Goal: Information Seeking & Learning: Learn about a topic

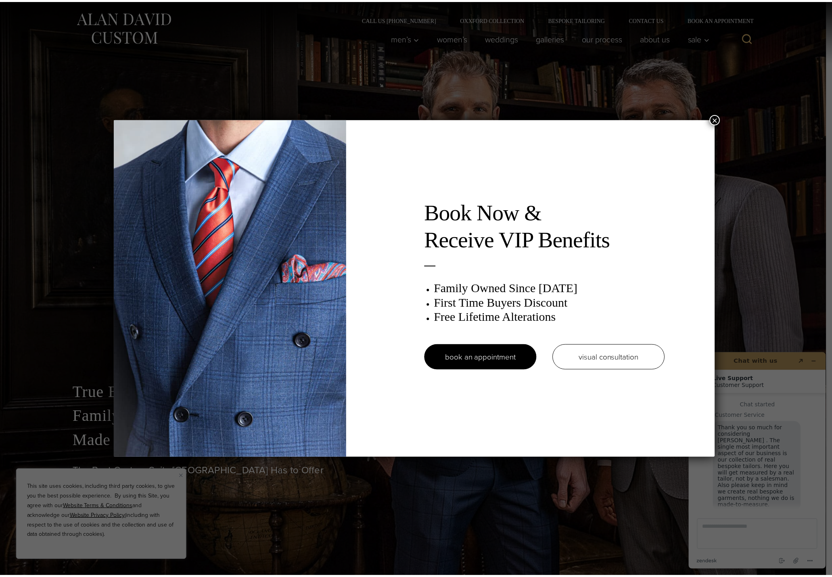
scroll to position [10, 0]
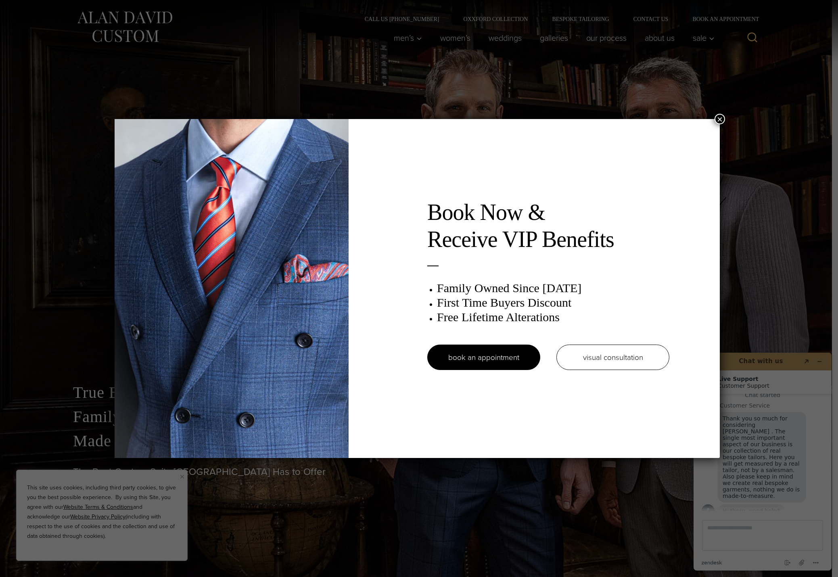
click at [725, 116] on button "×" at bounding box center [720, 119] width 10 height 10
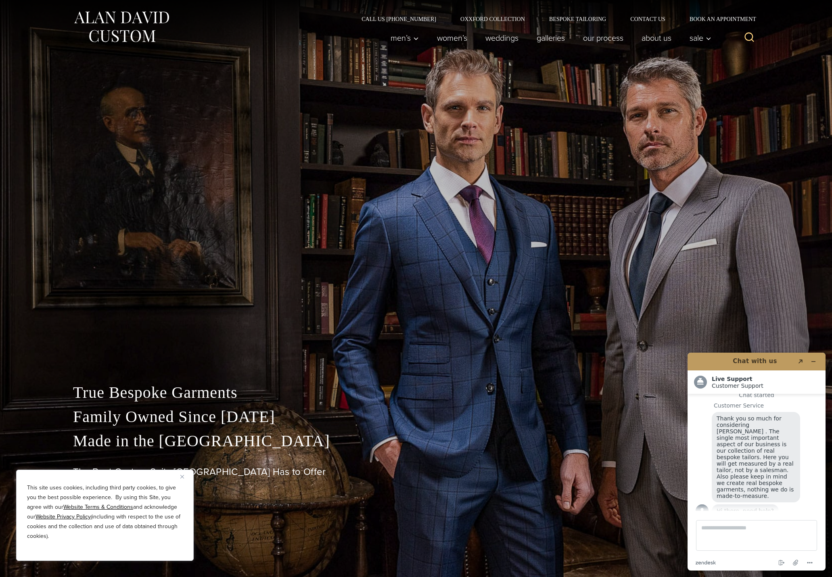
click at [183, 476] on img "Close" at bounding box center [182, 477] width 4 height 4
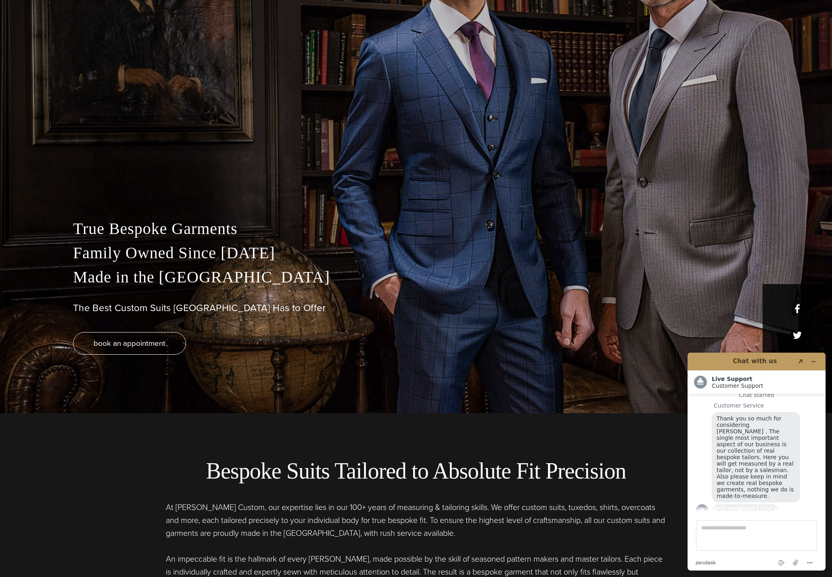
scroll to position [323, 0]
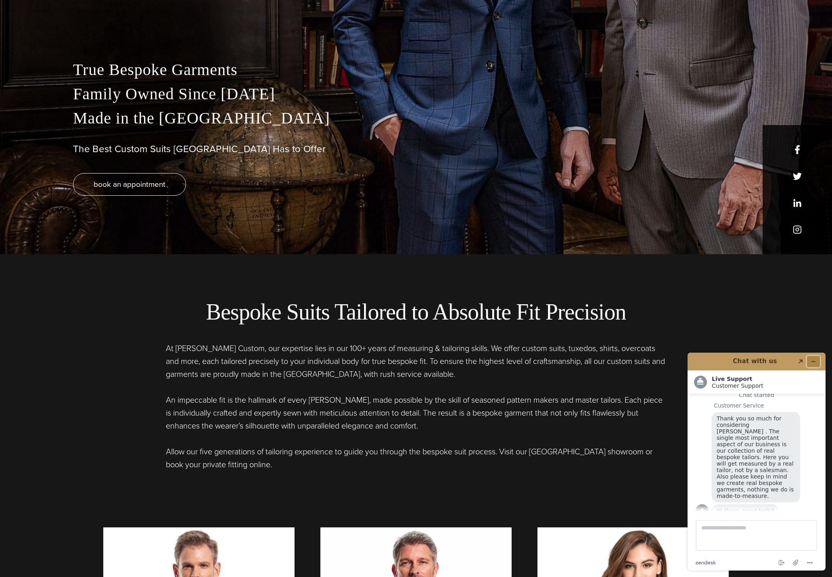
click at [816, 362] on icon "Minimize widget" at bounding box center [814, 362] width 6 height 6
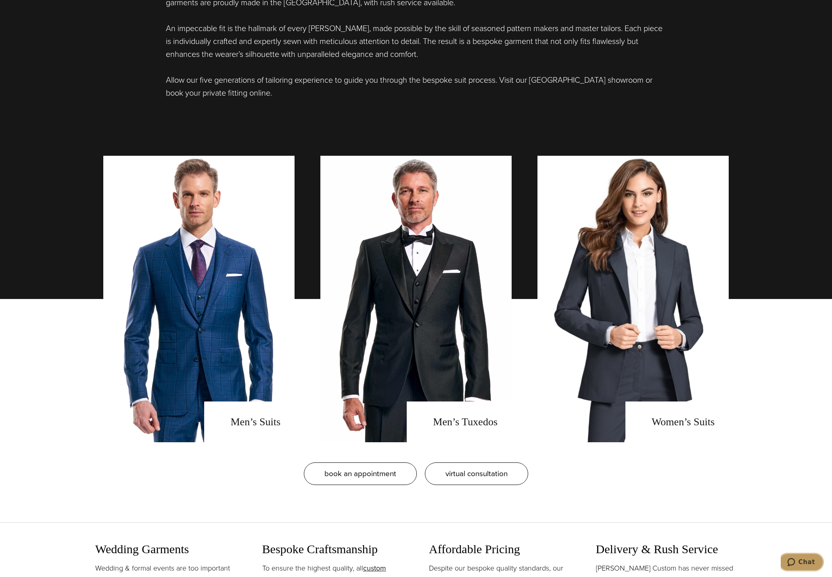
scroll to position [727, 0]
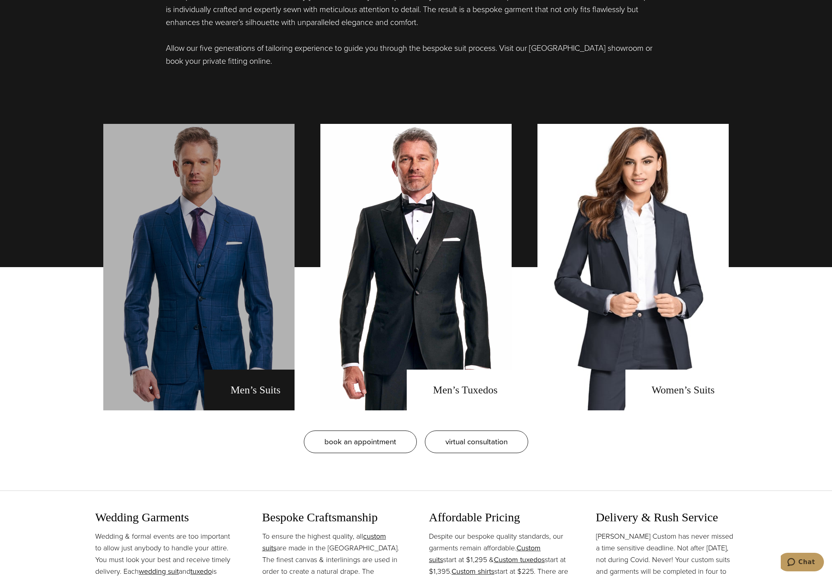
click at [161, 272] on link "men's suits" at bounding box center [198, 267] width 191 height 287
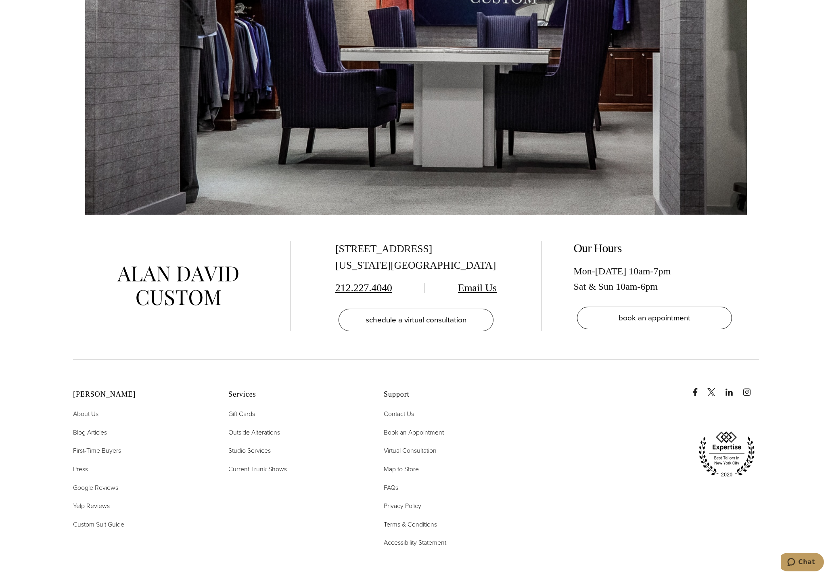
scroll to position [5853, 0]
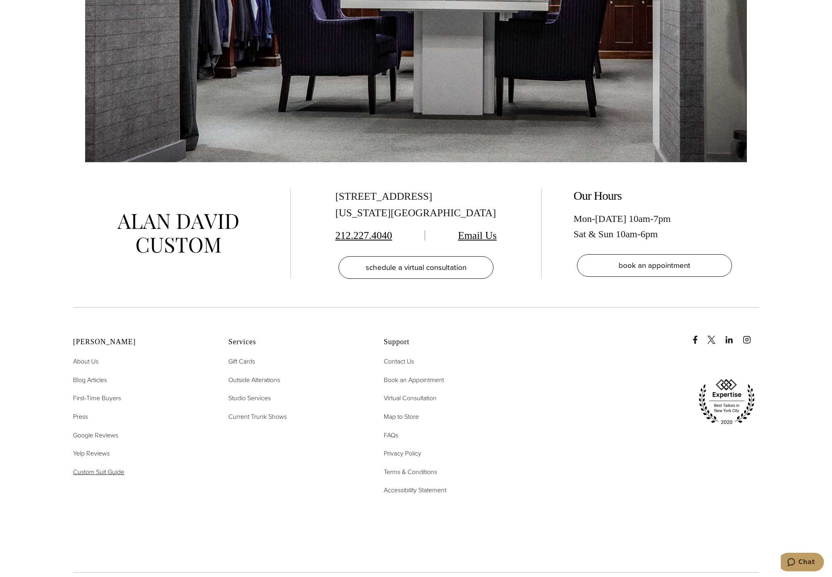
click at [84, 467] on span "Custom Suit Guide" at bounding box center [98, 471] width 51 height 9
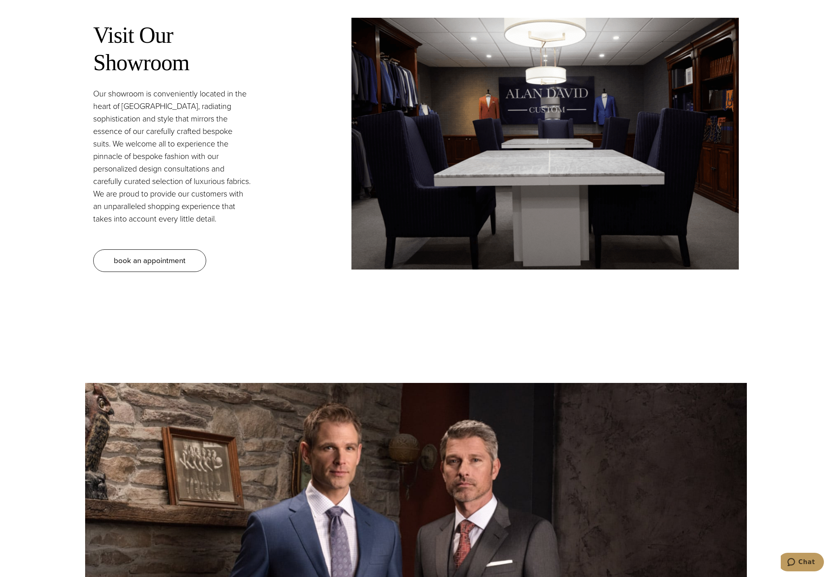
scroll to position [1742, 0]
